Goal: Transaction & Acquisition: Download file/media

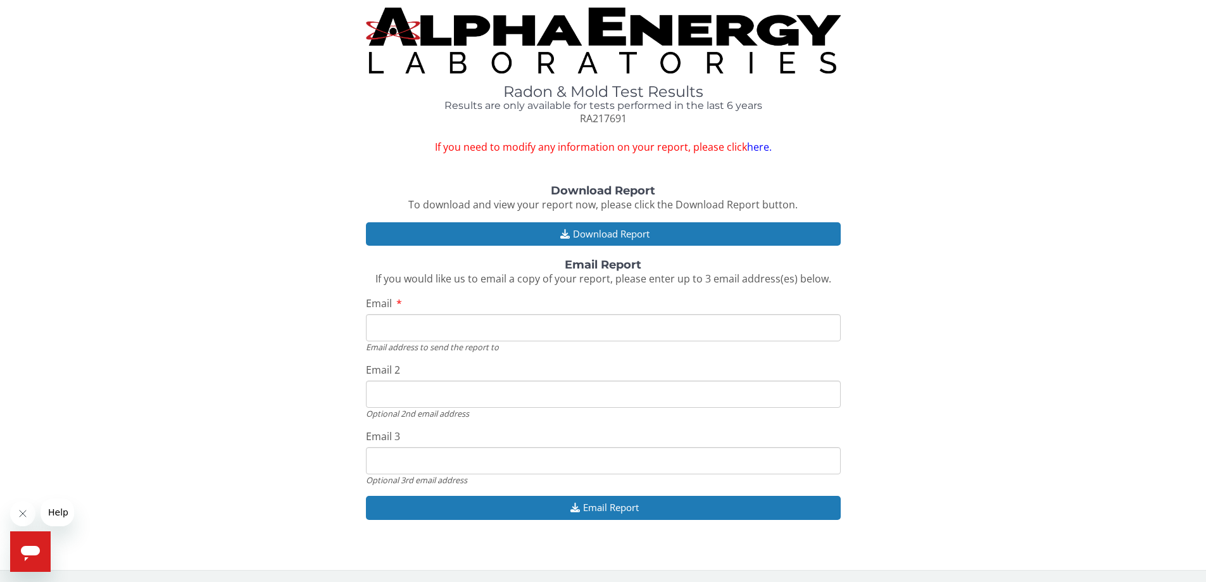
scroll to position [3, 0]
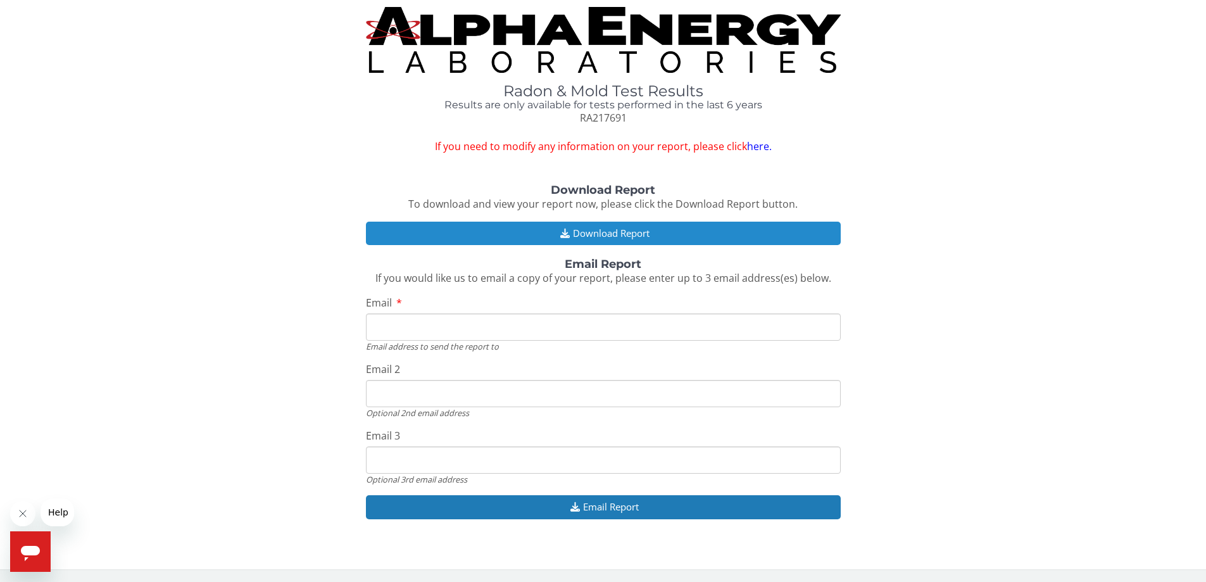
click at [586, 234] on button "Download Report" at bounding box center [603, 233] width 475 height 23
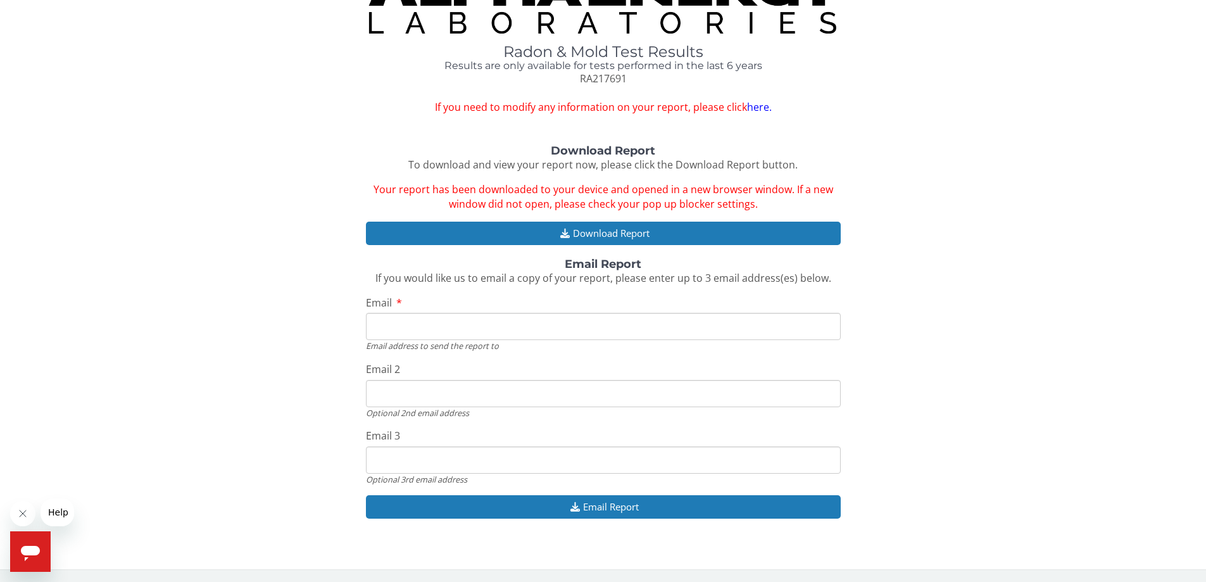
scroll to position [0, 0]
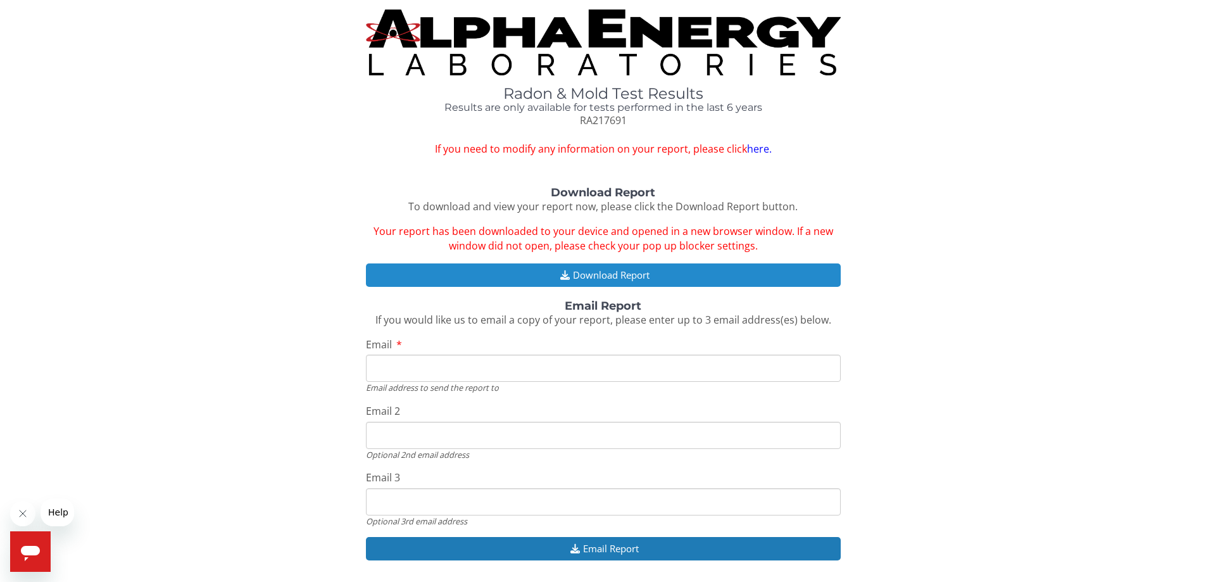
click at [646, 280] on button "Download Report" at bounding box center [603, 274] width 475 height 23
